Goal: Task Accomplishment & Management: Complete application form

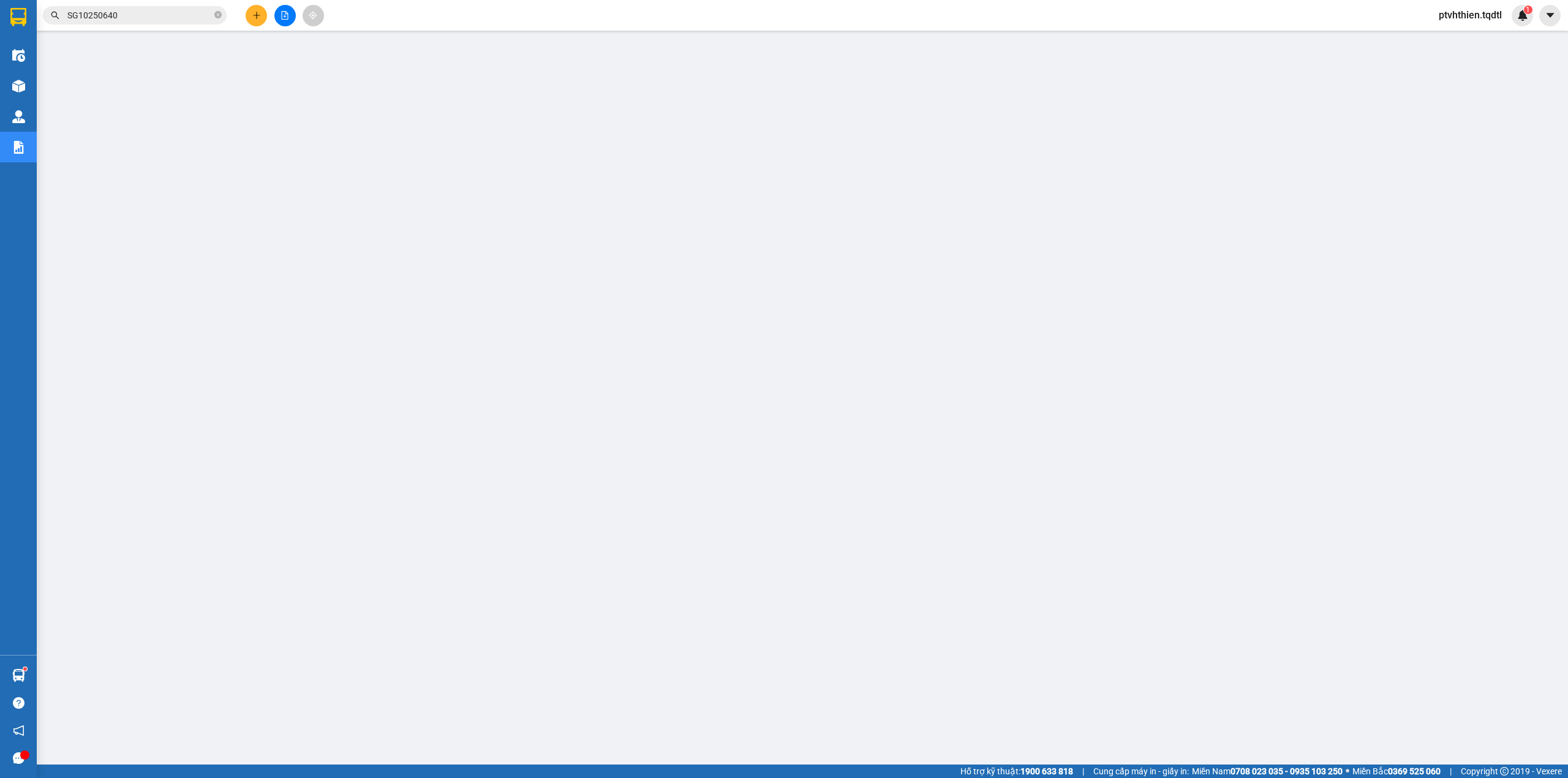
click at [132, 20] on input "SG10250640" at bounding box center [140, 15] width 145 height 13
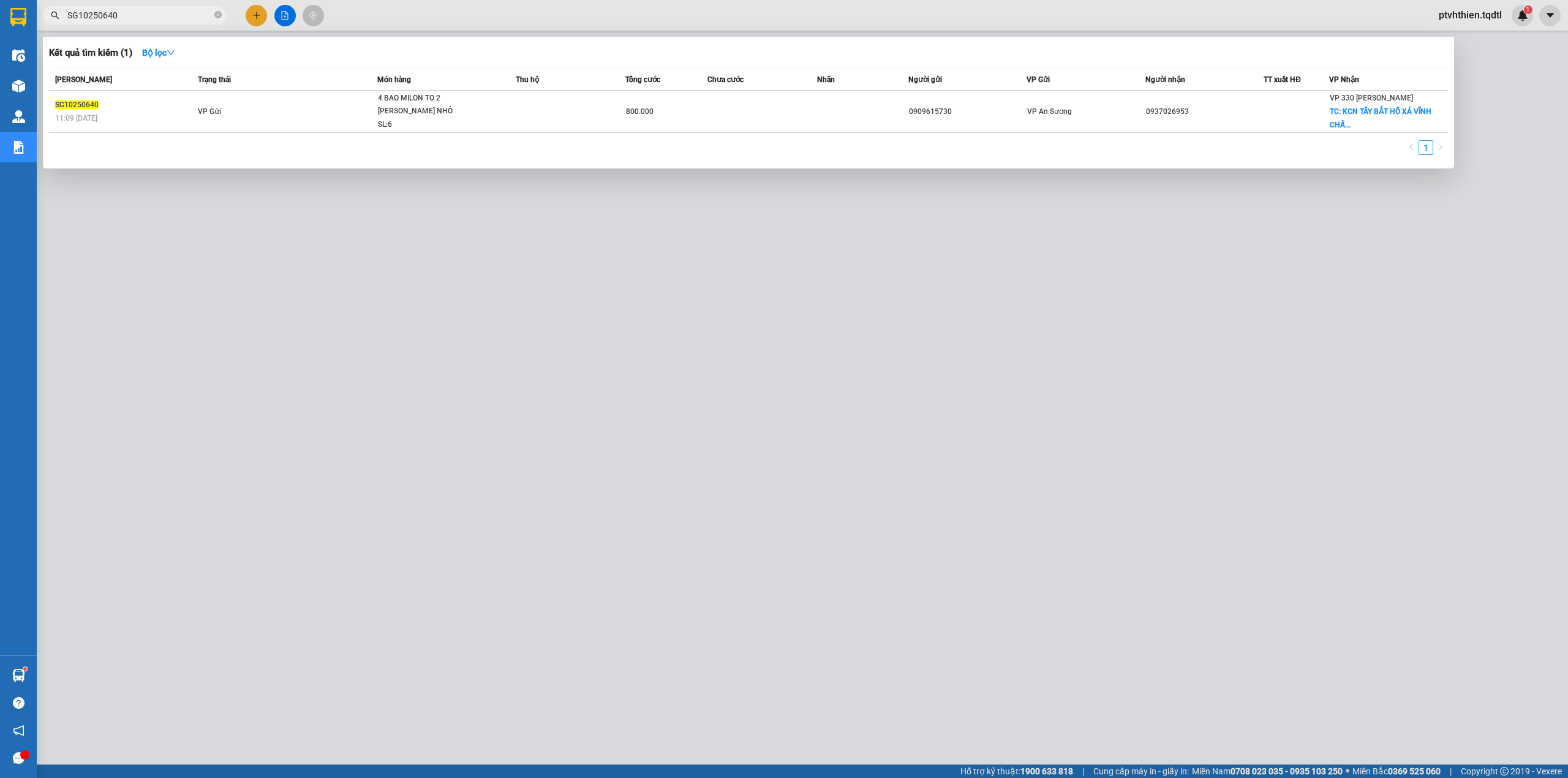
drag, startPoint x: 0, startPoint y: 0, endPoint x: 67, endPoint y: 21, distance: 70.2
click at [67, 21] on span "SG10250640" at bounding box center [134, 16] width 184 height 18
paste input "sg10250657"
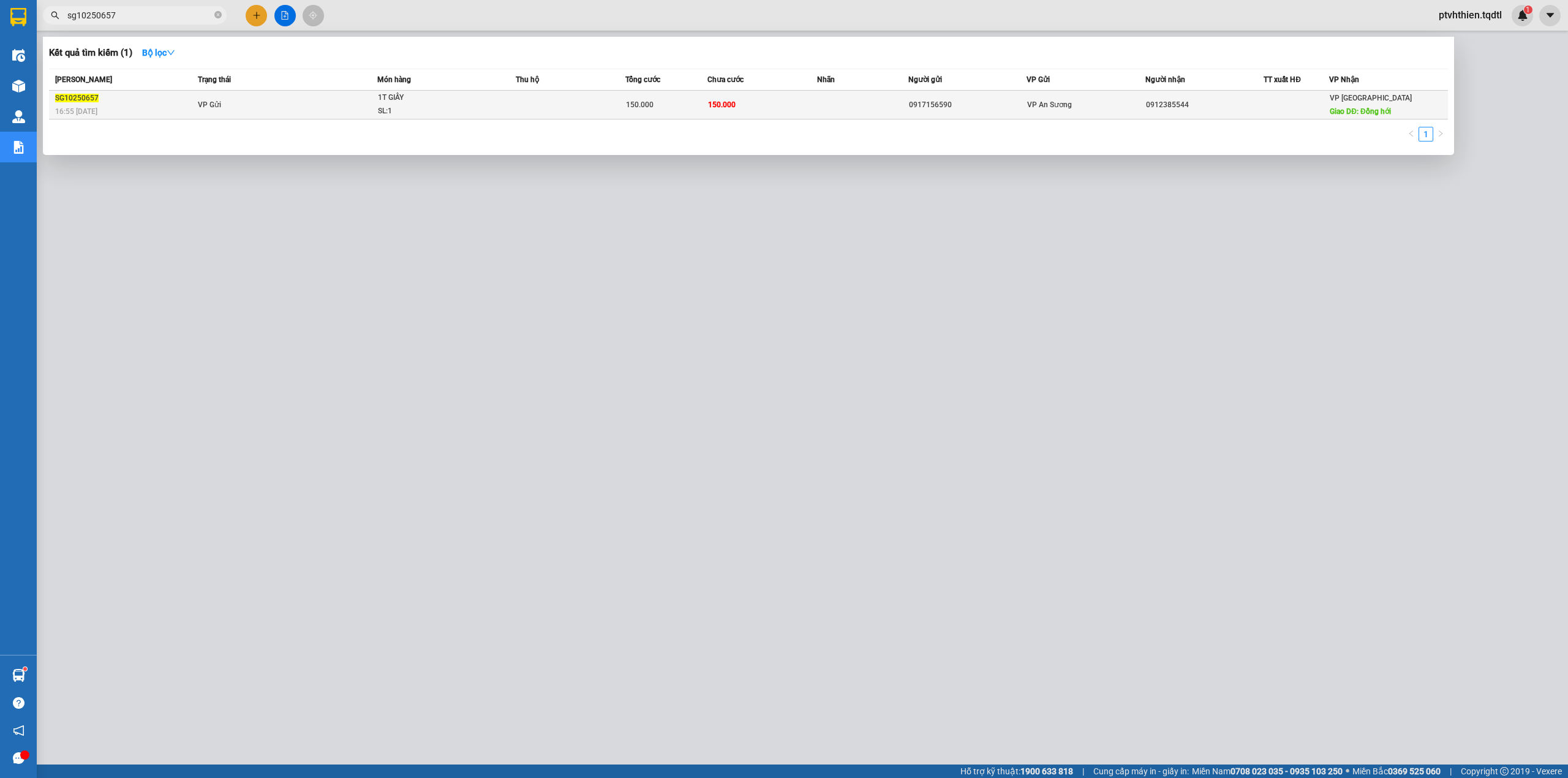
type input "sg10250657"
click at [521, 109] on td at bounding box center [570, 105] width 109 height 29
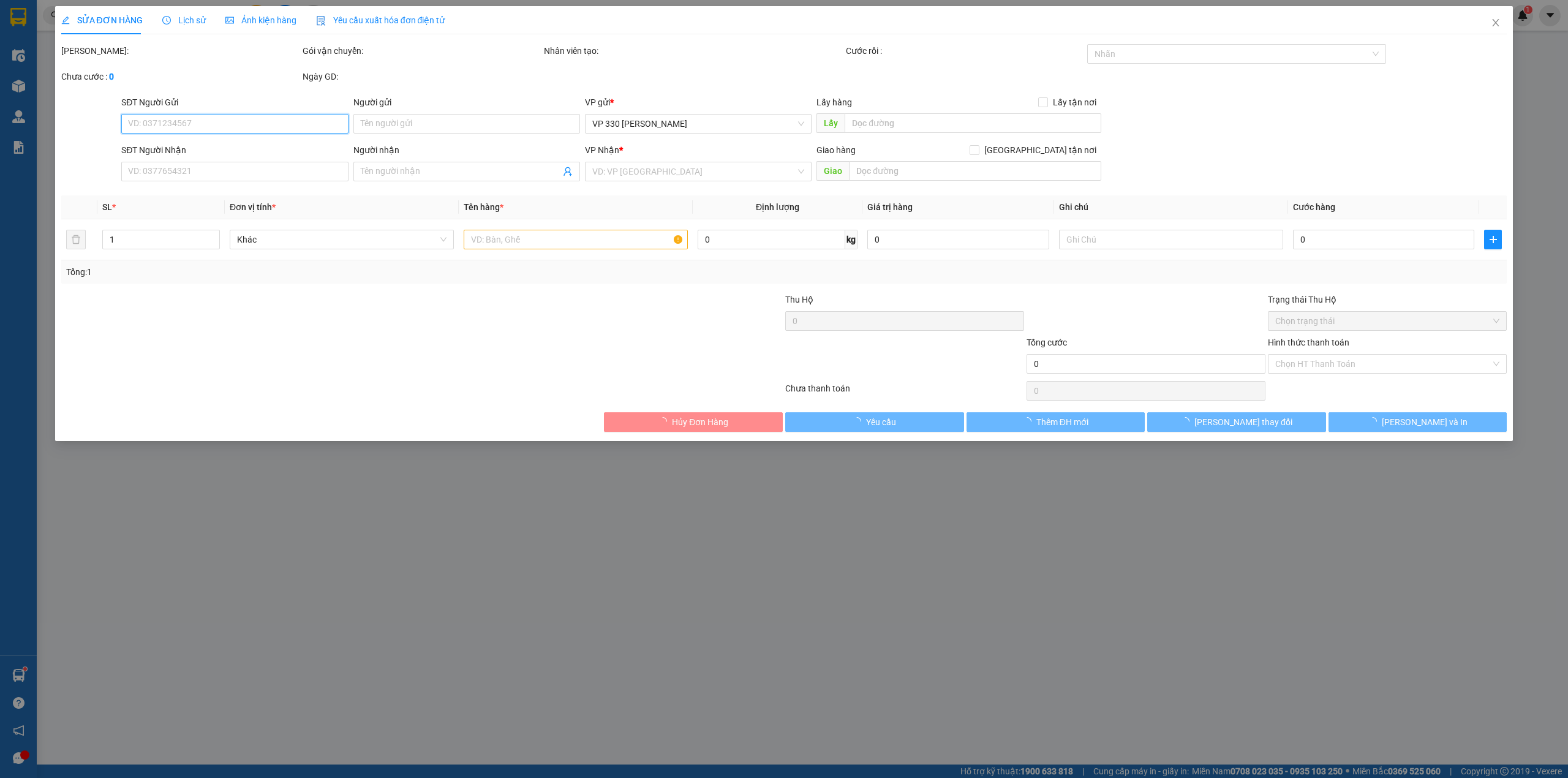
type input "0917156590"
type input "0912385544"
type input "Đồng hới"
type input "150.000"
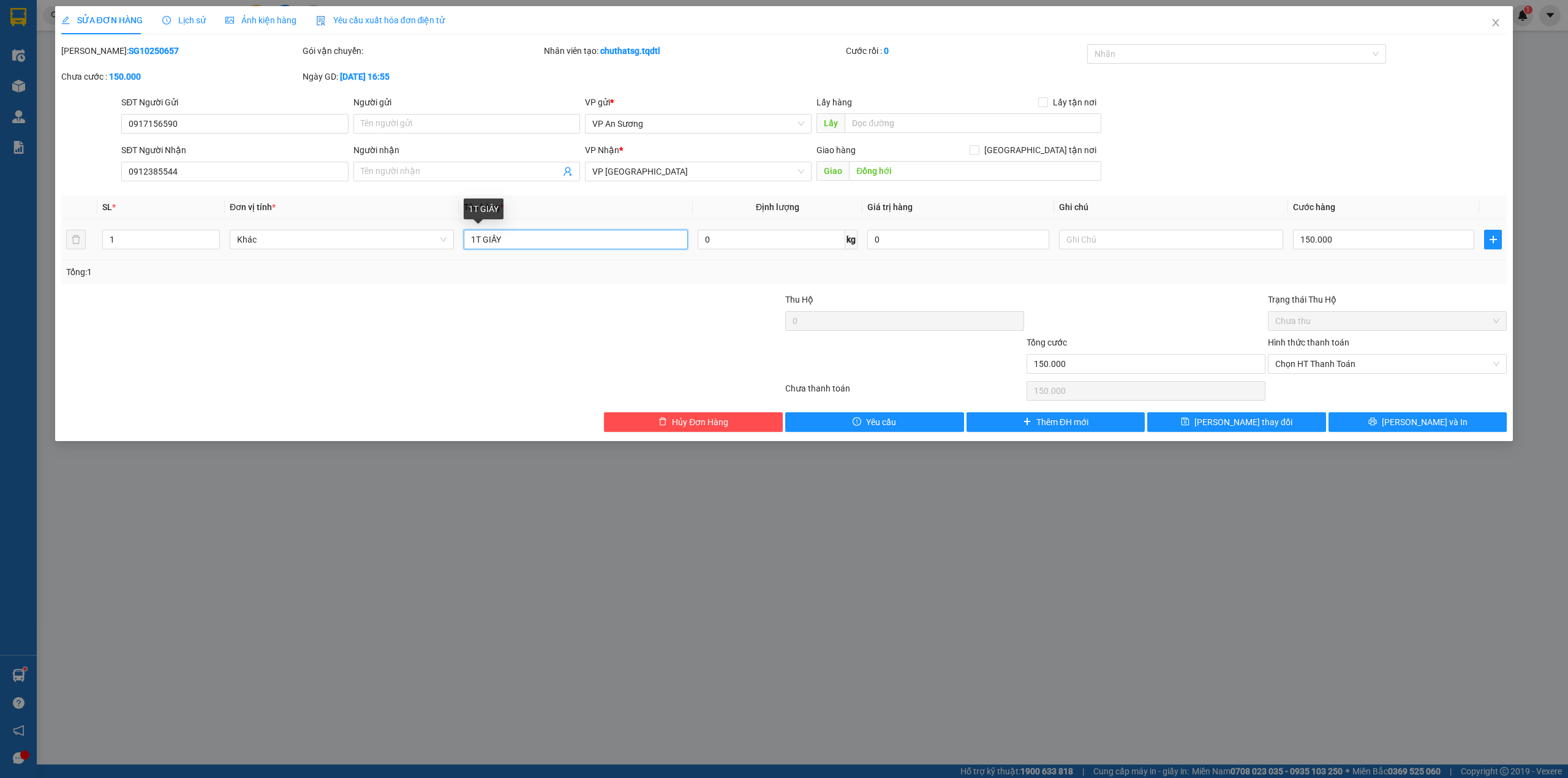
click at [508, 243] on input "1T GIẤY" at bounding box center [576, 239] width 224 height 20
type input "1T GIẤY + 1 cuộn tròn"
click at [1312, 236] on input "150.000" at bounding box center [1383, 239] width 181 height 20
type input "4"
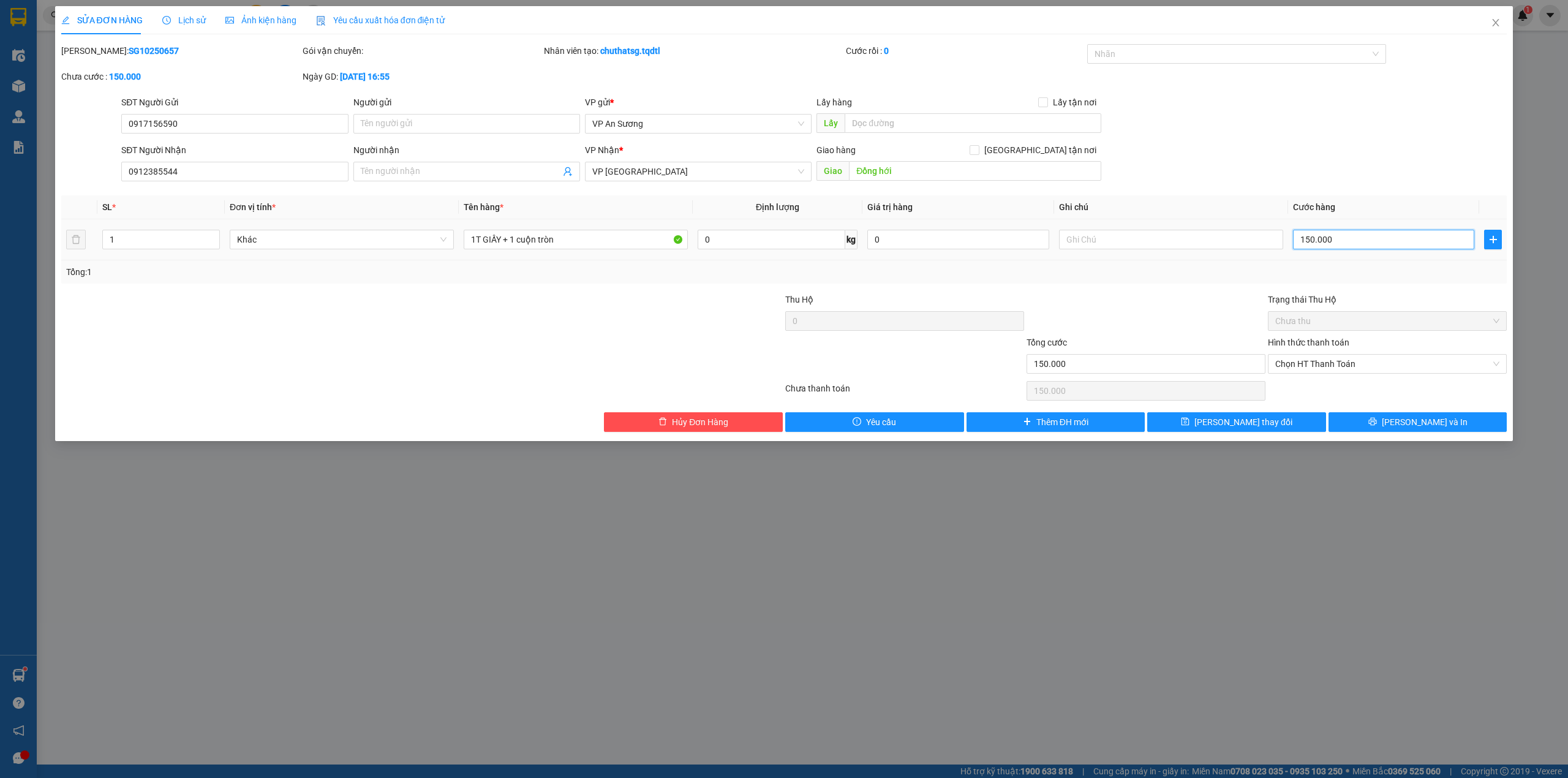
type input "4"
type input "40"
type input "400"
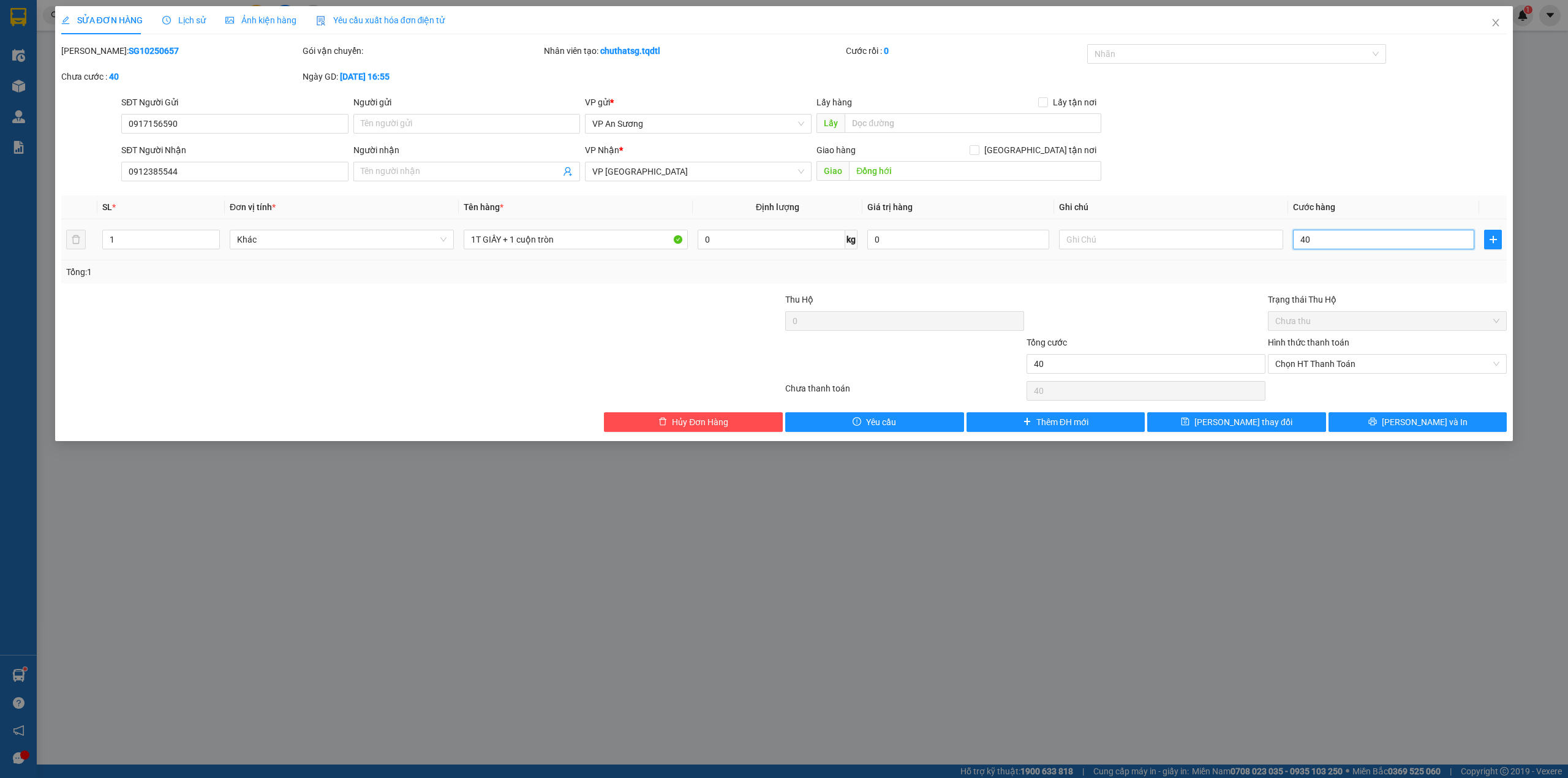
type input "400"
type input "4.000"
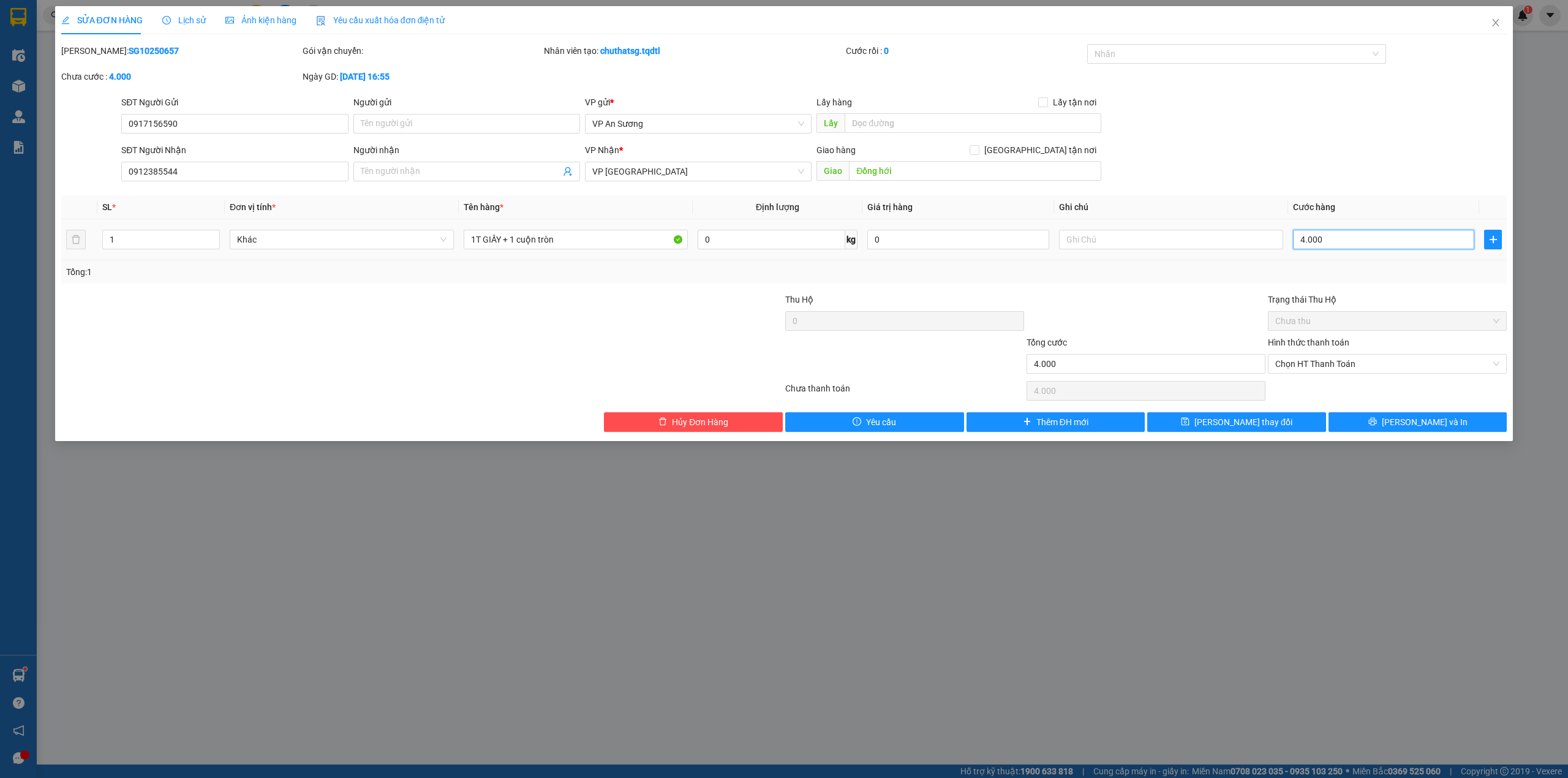
type input "40.000"
type input "400.000"
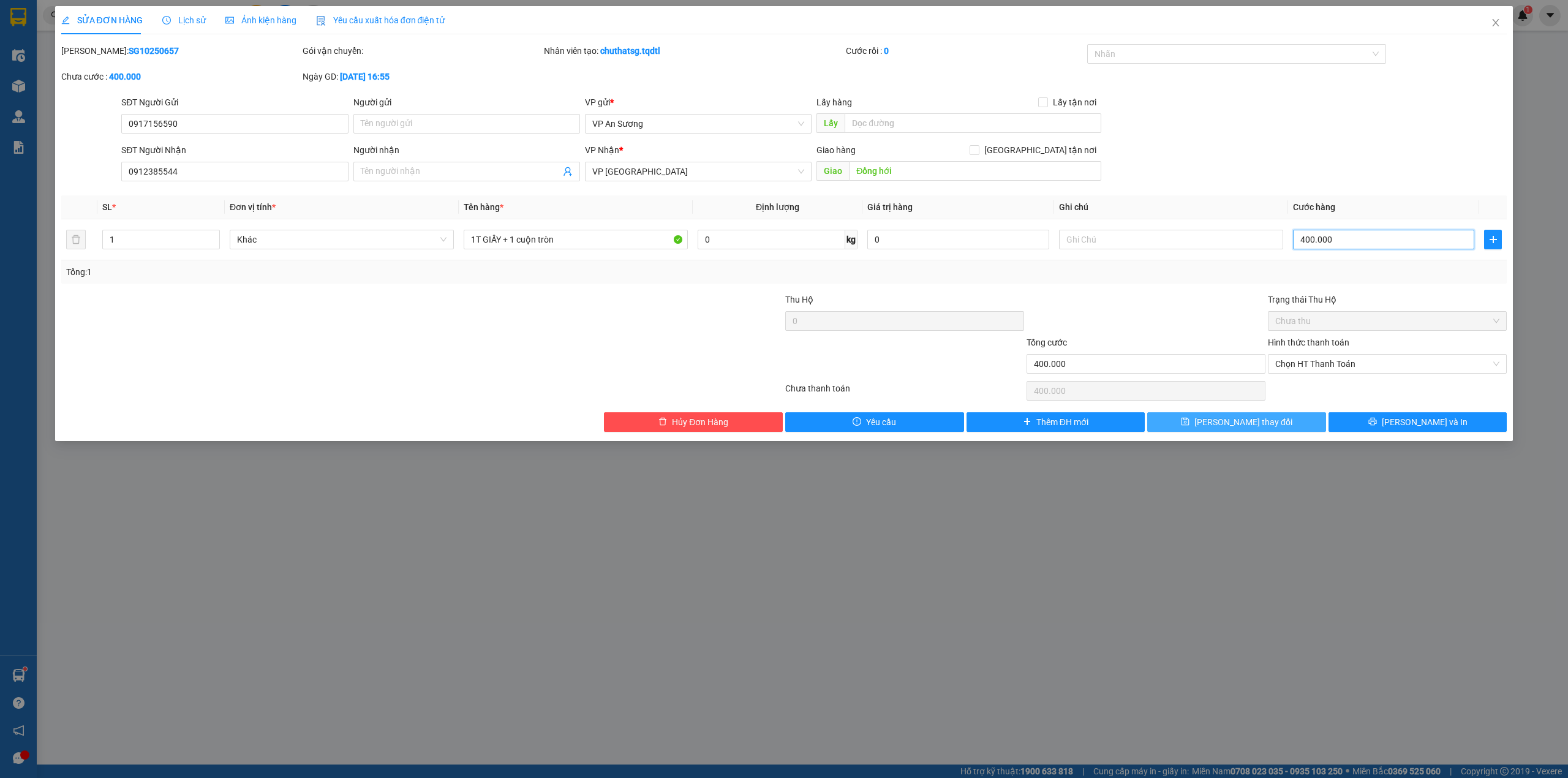
type input "400.000"
click at [1216, 420] on button "[PERSON_NAME] thay đổi" at bounding box center [1237, 422] width 179 height 20
